Goal: Check status: Check status

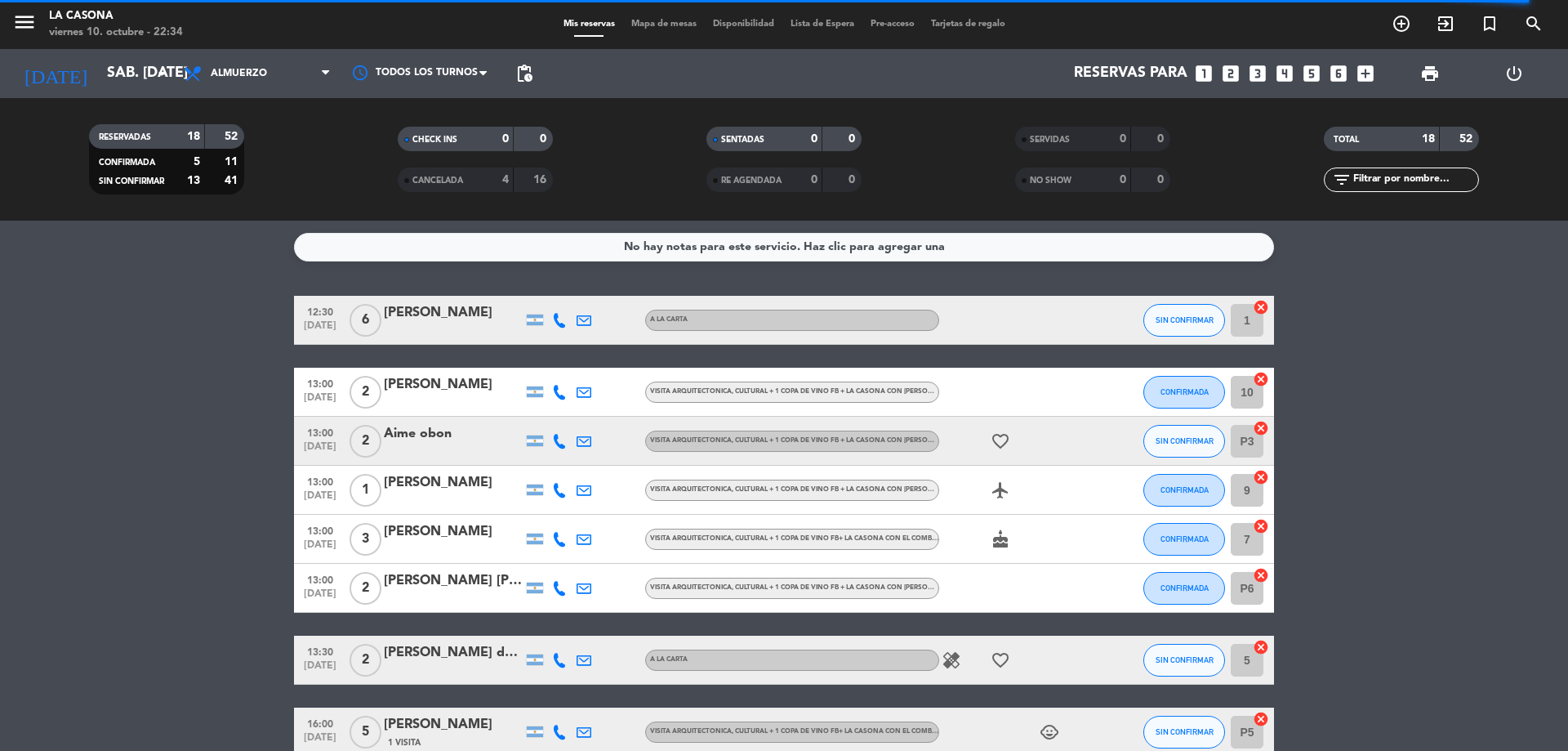
click at [1248, 332] on input "1" at bounding box center [1247, 320] width 33 height 33
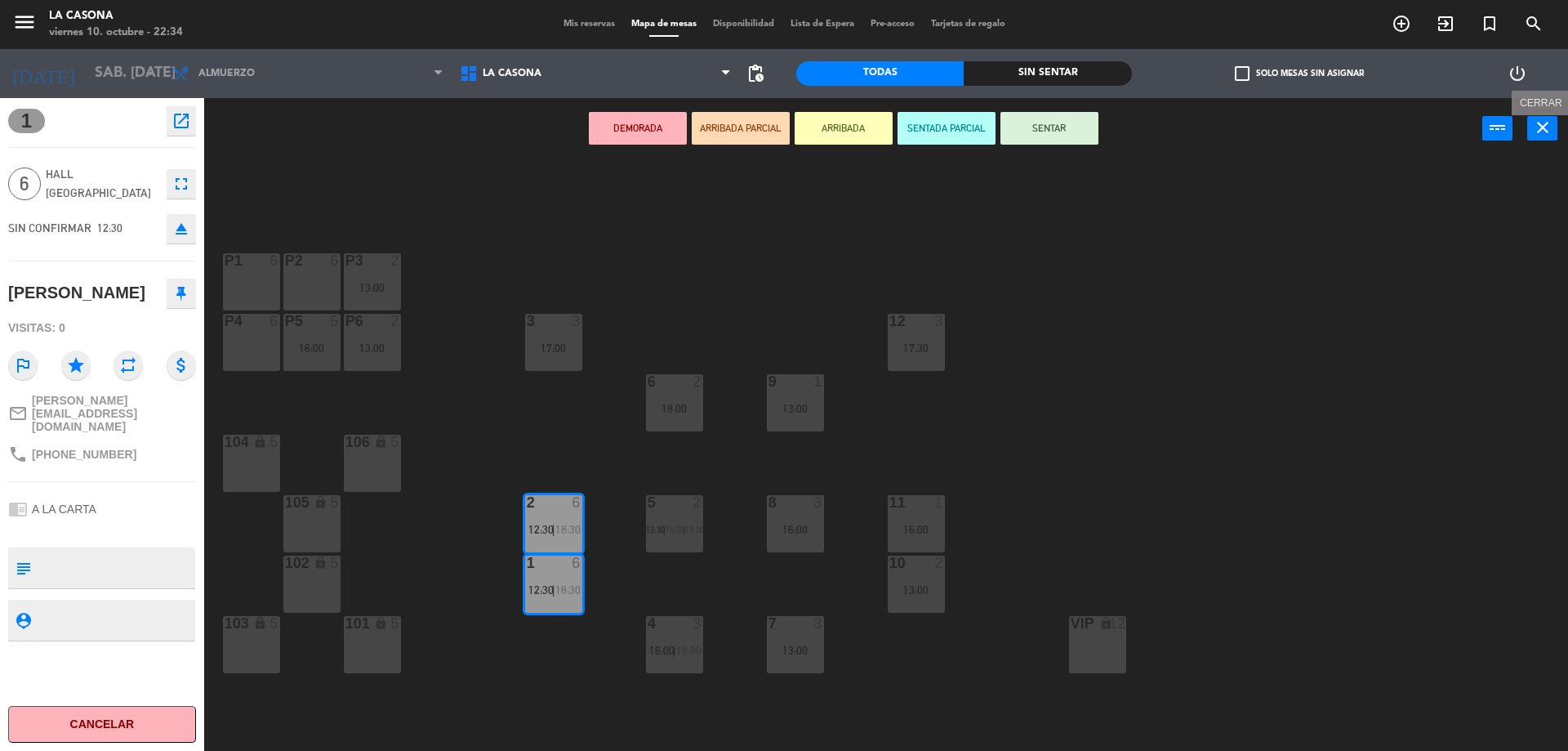
click at [1542, 131] on icon "close" at bounding box center [1542, 127] width 20 height 20
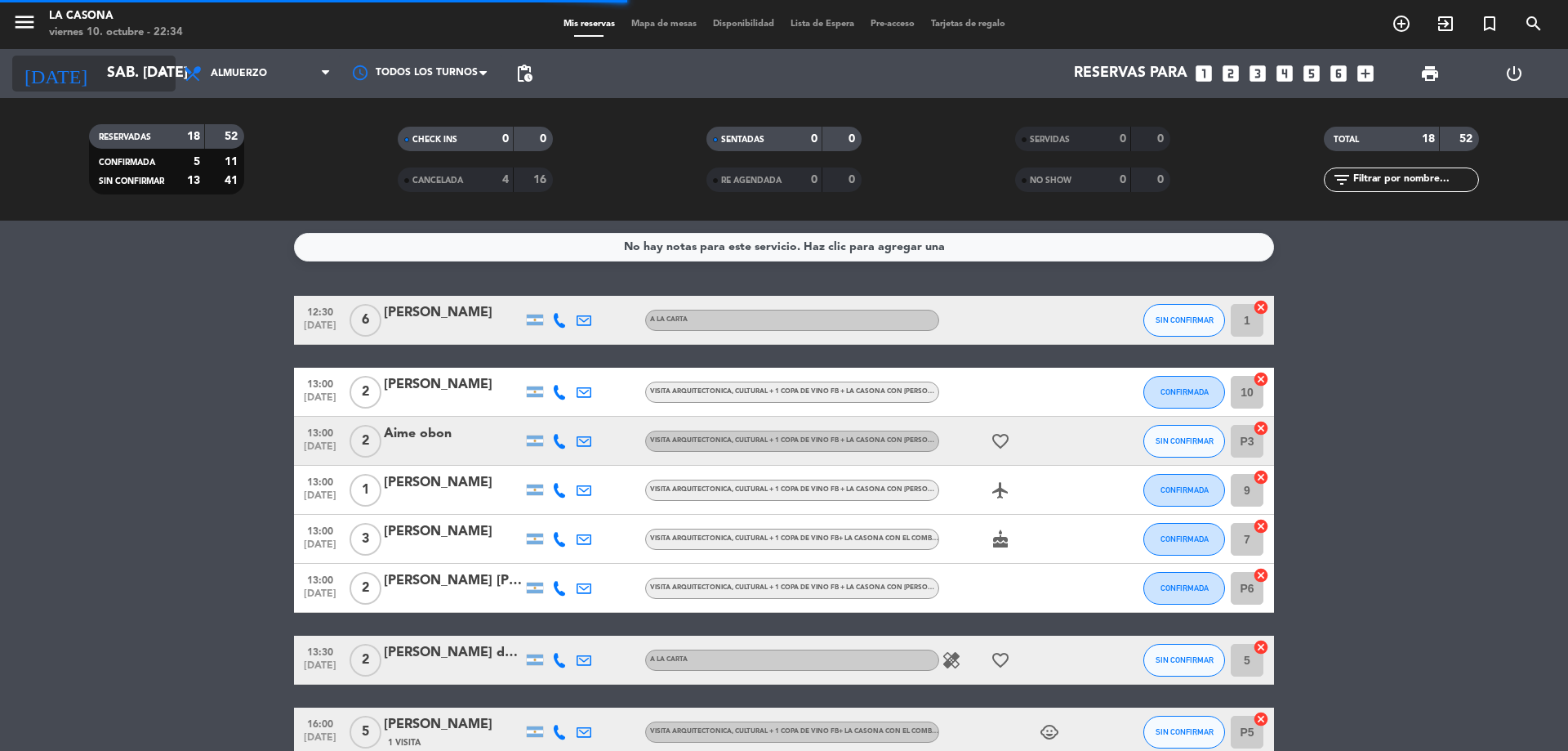
click at [131, 76] on input "sáb. [DATE]" at bounding box center [194, 74] width 189 height 33
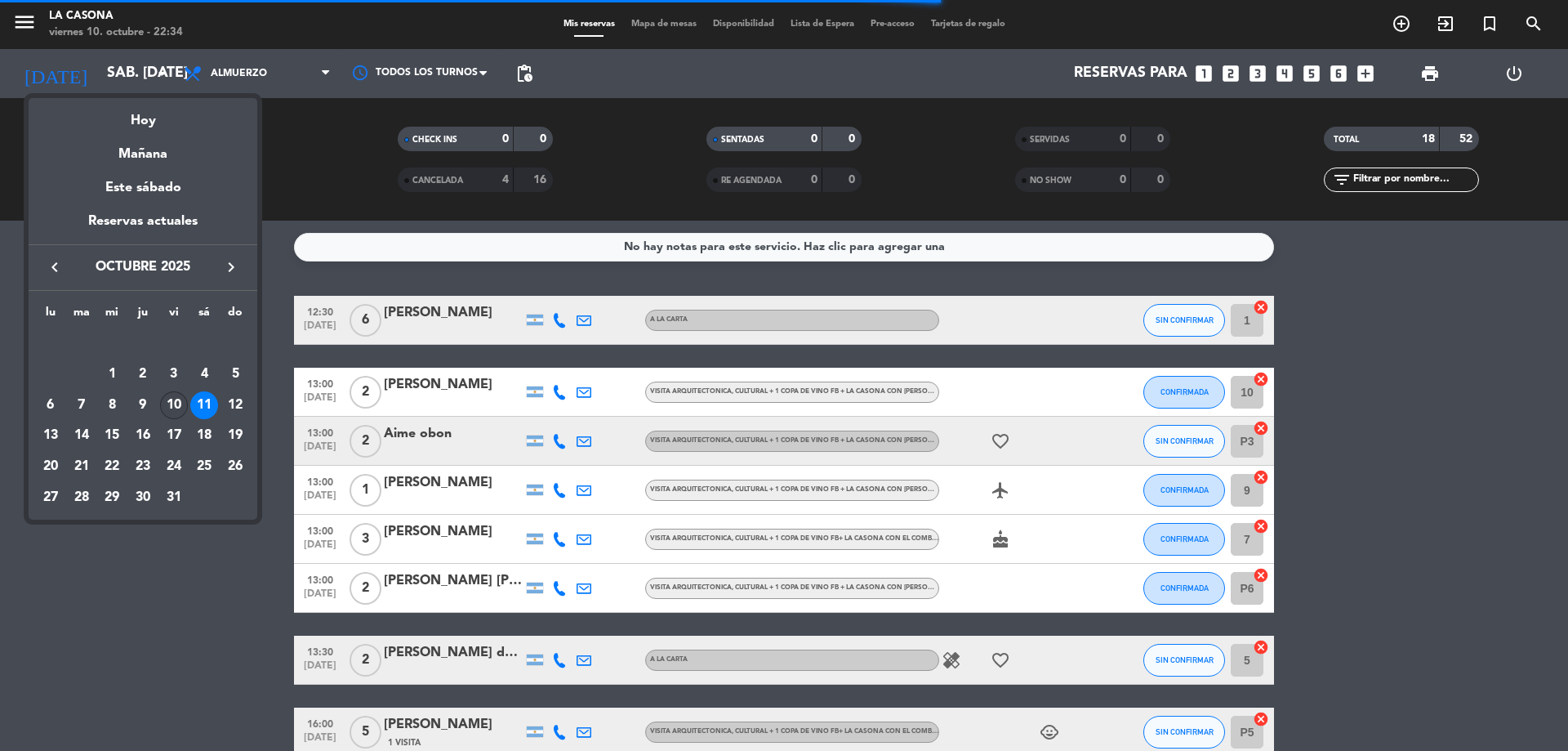
click at [174, 405] on div "10" at bounding box center [174, 405] width 28 height 28
type input "vie. [DATE]"
